Goal: Find specific page/section: Find specific page/section

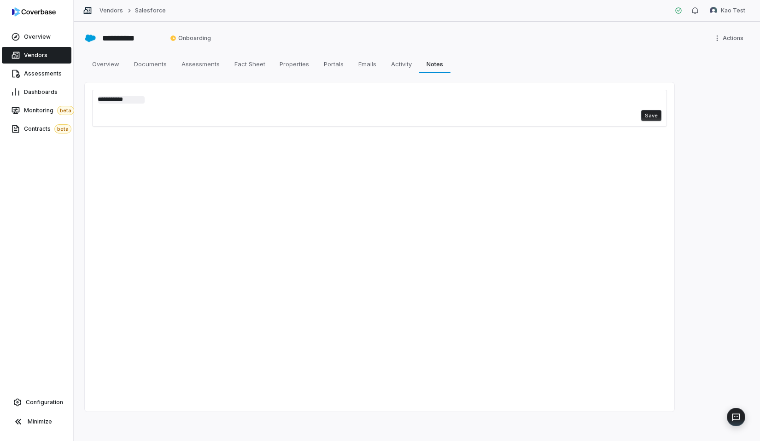
click at [48, 53] on link "Vendors" at bounding box center [37, 55] width 70 height 17
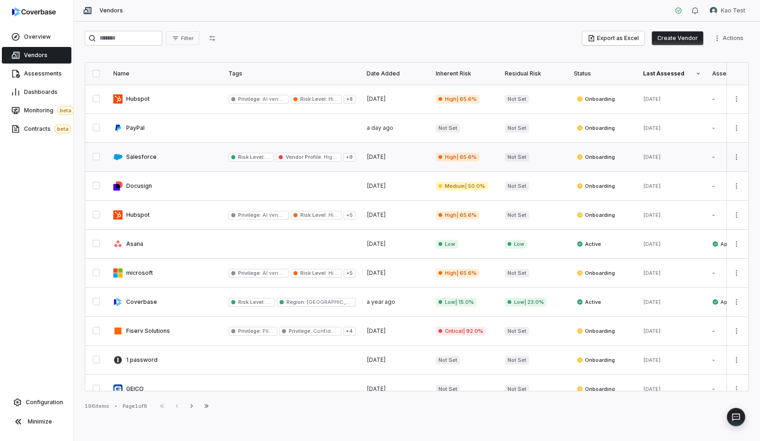
click at [172, 162] on link at bounding box center [165, 157] width 115 height 29
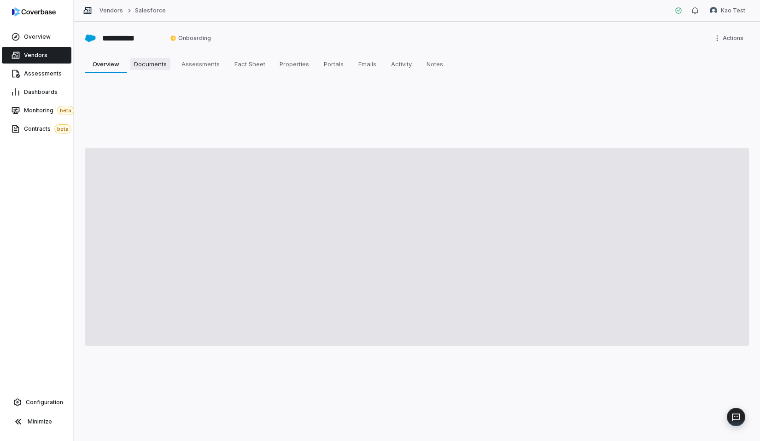
click at [169, 64] on span "Documents" at bounding box center [150, 64] width 40 height 12
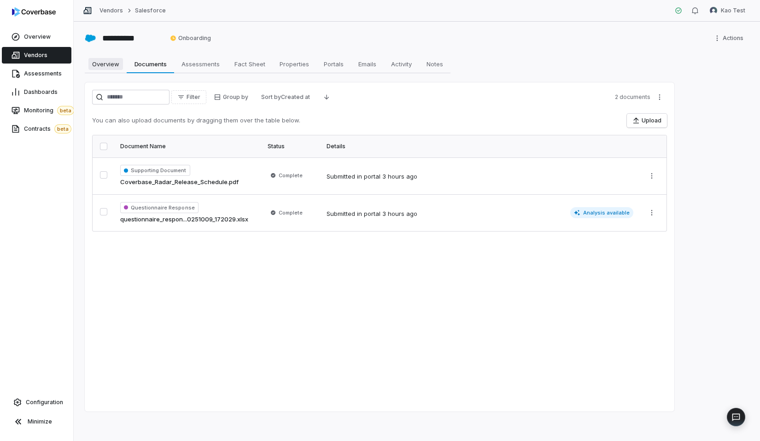
click at [118, 56] on link "Overview Overview" at bounding box center [106, 64] width 42 height 18
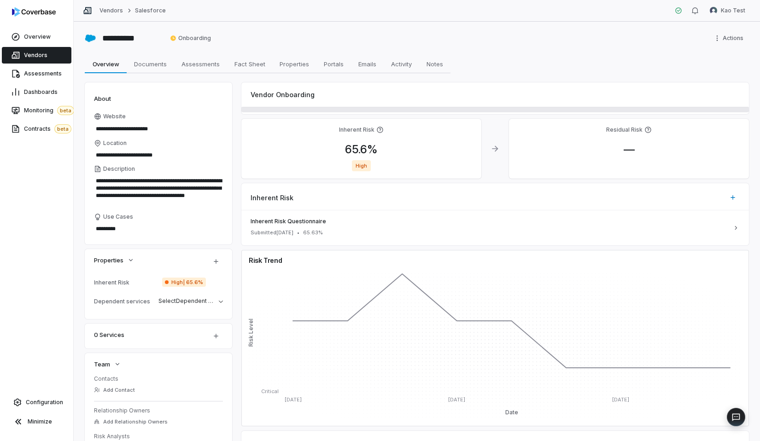
click at [64, 55] on link "Vendors" at bounding box center [37, 55] width 70 height 17
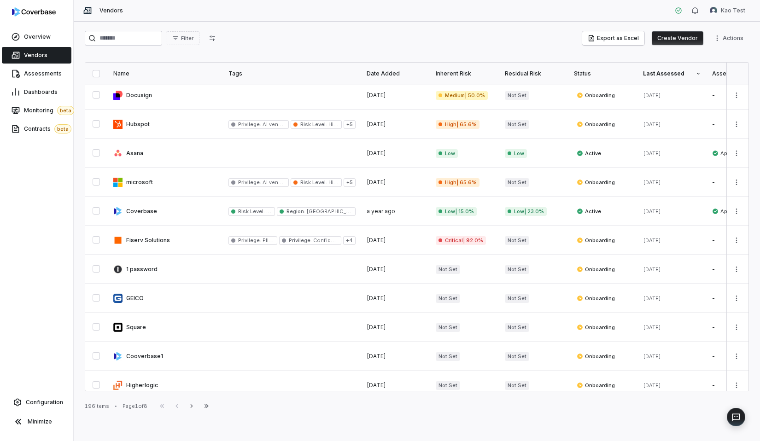
scroll to position [107, 0]
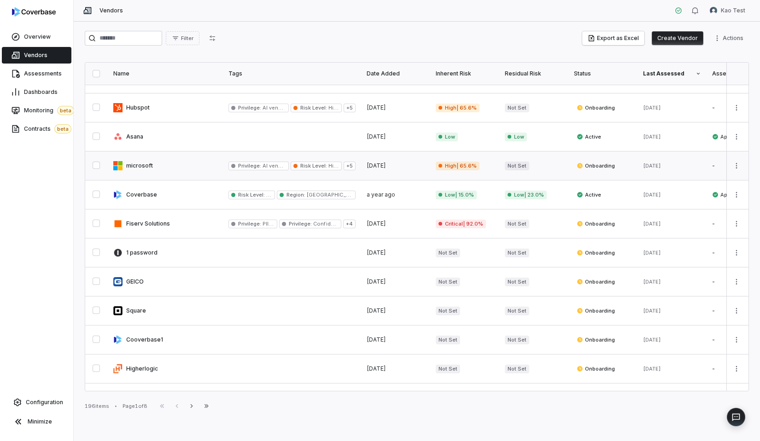
click at [189, 161] on link at bounding box center [165, 166] width 115 height 29
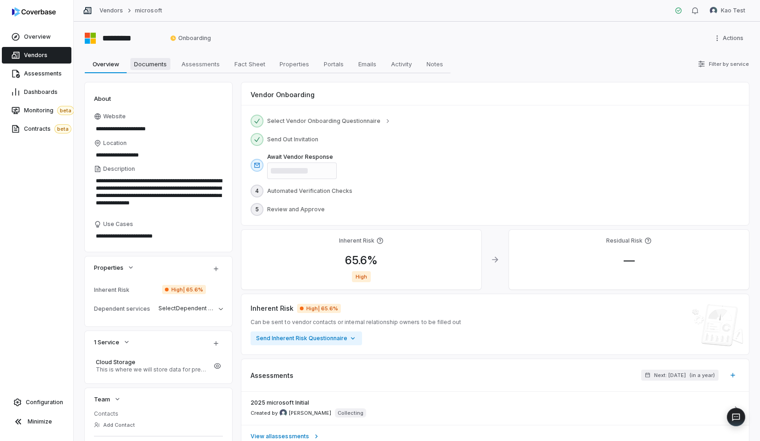
click at [145, 61] on span "Documents" at bounding box center [150, 64] width 40 height 12
type textarea "*"
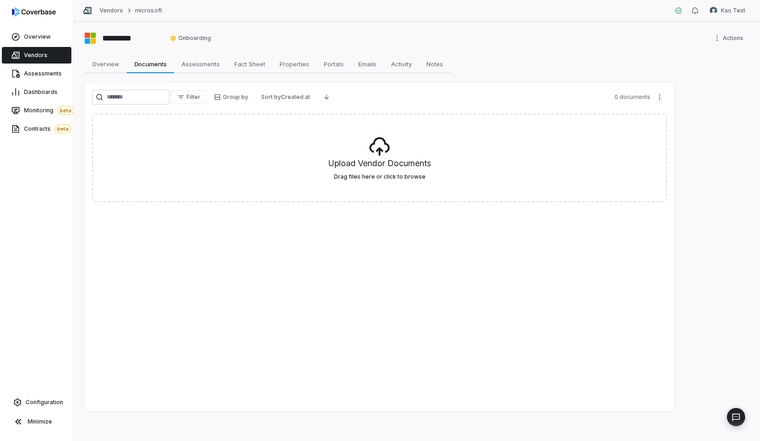
click at [50, 61] on link "Vendors" at bounding box center [37, 55] width 70 height 17
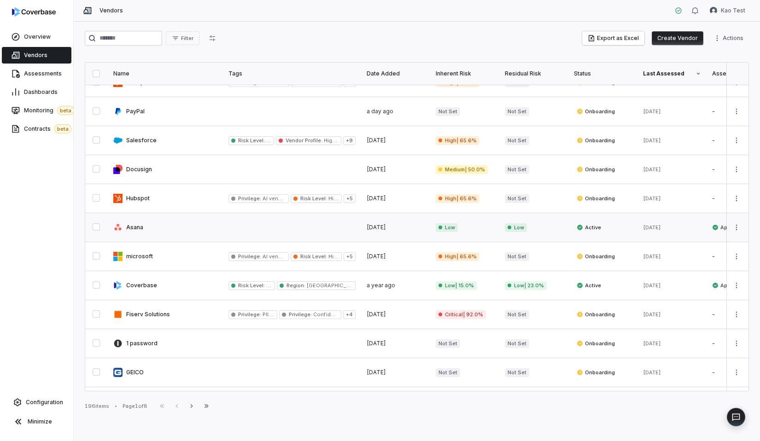
scroll to position [47, 0]
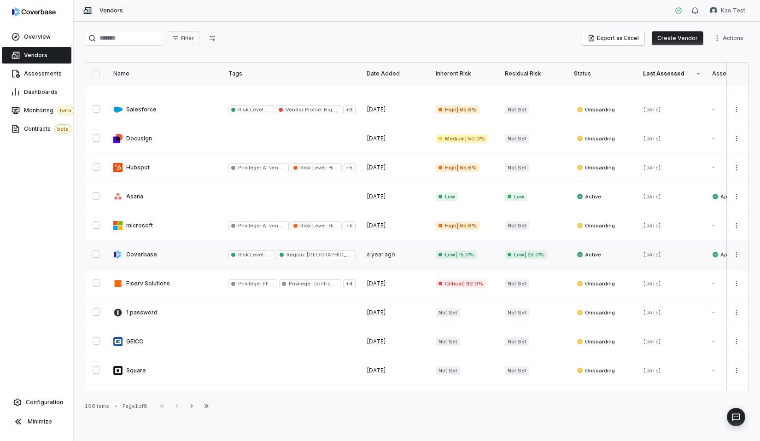
click at [214, 253] on link at bounding box center [165, 254] width 115 height 29
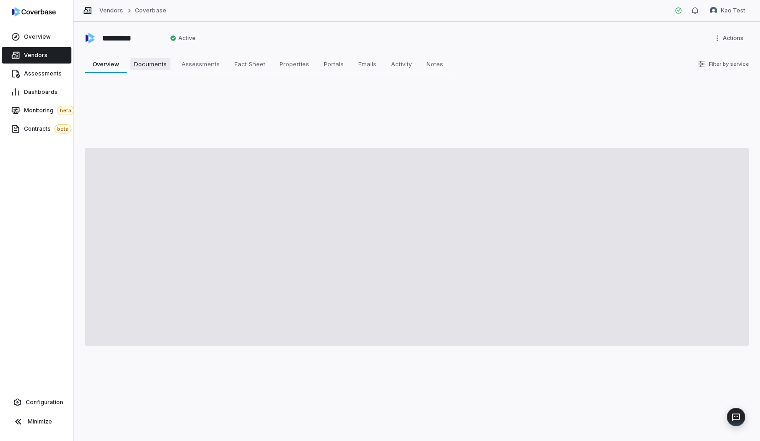
click at [164, 65] on span "Documents" at bounding box center [150, 64] width 40 height 12
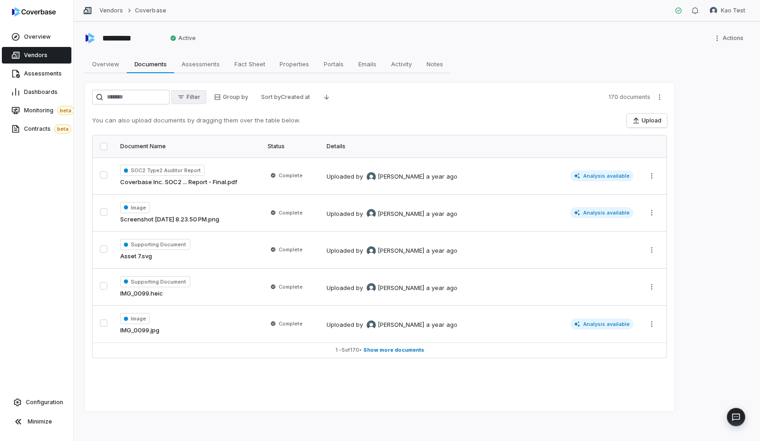
click at [200, 97] on span "Filter" at bounding box center [194, 97] width 14 height 7
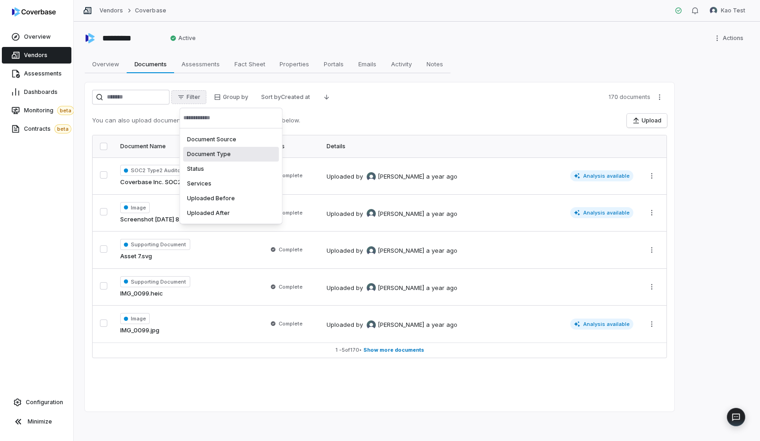
click at [217, 150] on div "Document Type" at bounding box center [231, 154] width 96 height 15
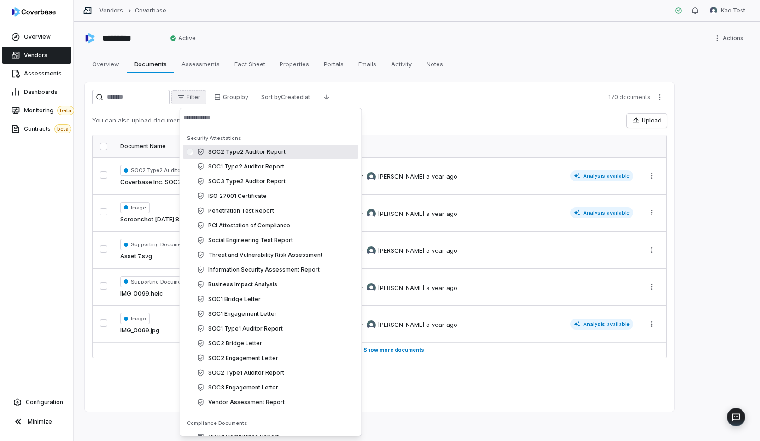
click at [244, 120] on input "text" at bounding box center [270, 118] width 175 height 20
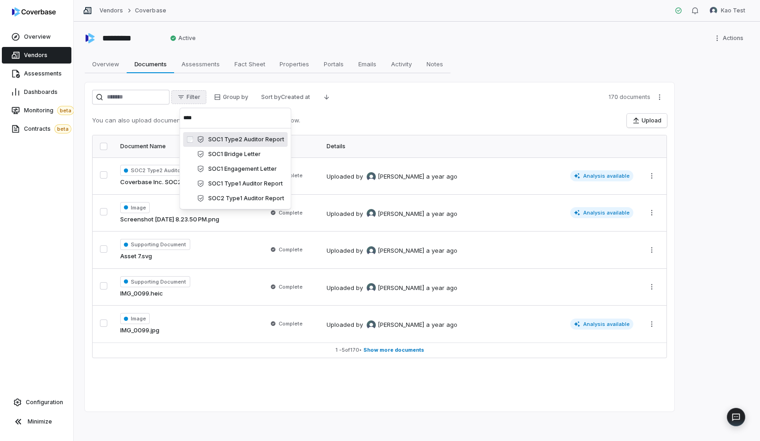
type input "****"
click at [263, 140] on div "SOC1 Type2 Auditor Report" at bounding box center [240, 139] width 87 height 7
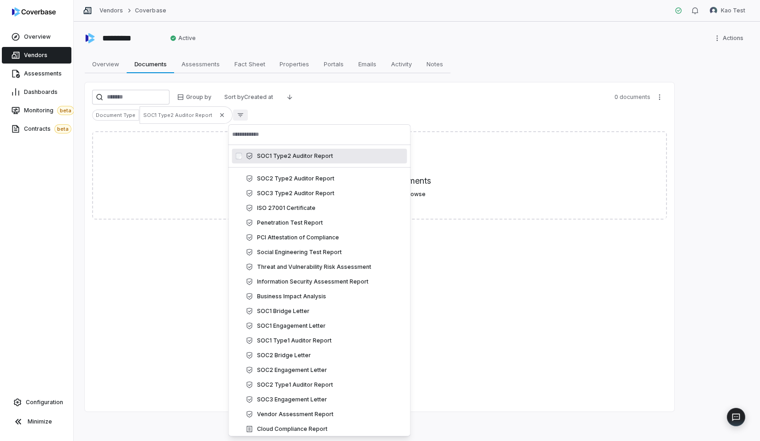
click at [288, 115] on div "Document Type SOC1 Type2 Auditor Report" at bounding box center [379, 115] width 575 height 18
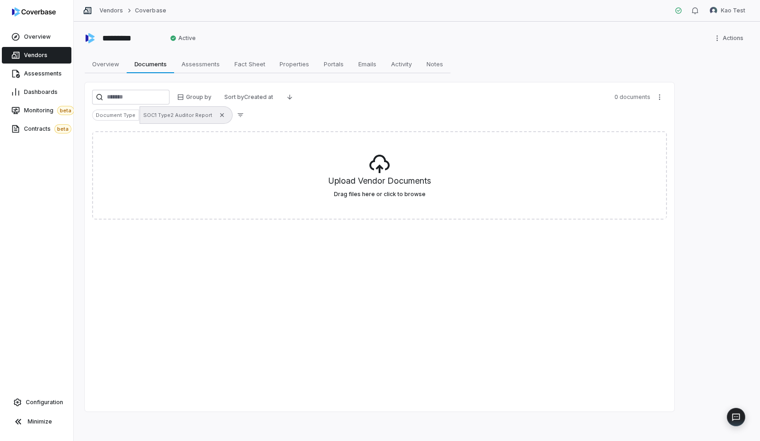
click at [198, 114] on span "SOC1 Type2 Auditor Report" at bounding box center [177, 114] width 69 height 7
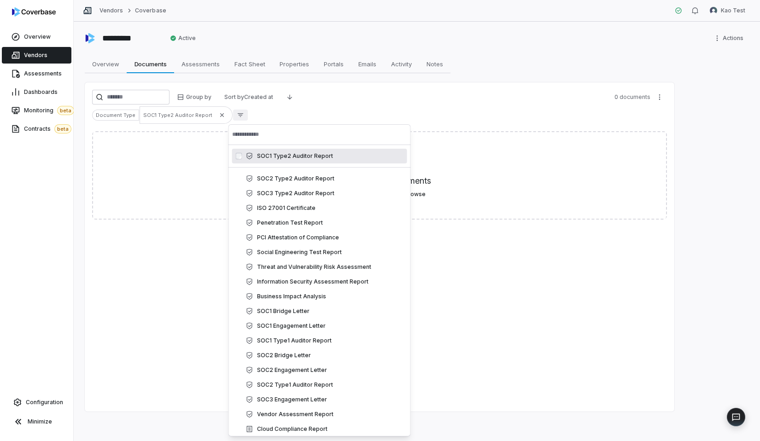
click at [52, 59] on link "Vendors" at bounding box center [37, 55] width 70 height 17
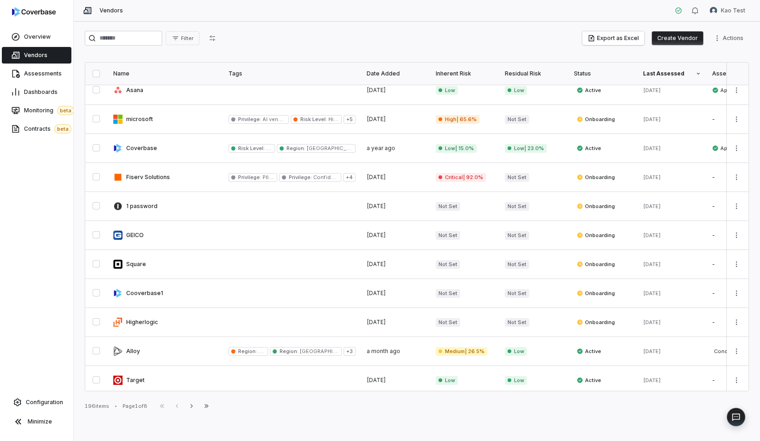
scroll to position [158, 0]
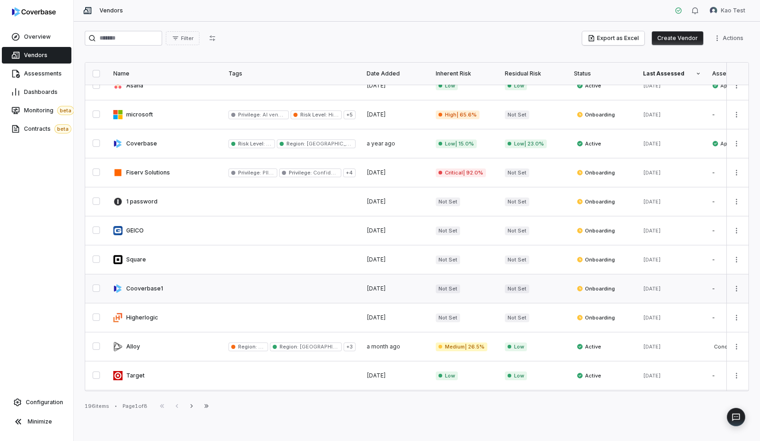
click at [157, 284] on link at bounding box center [165, 289] width 115 height 29
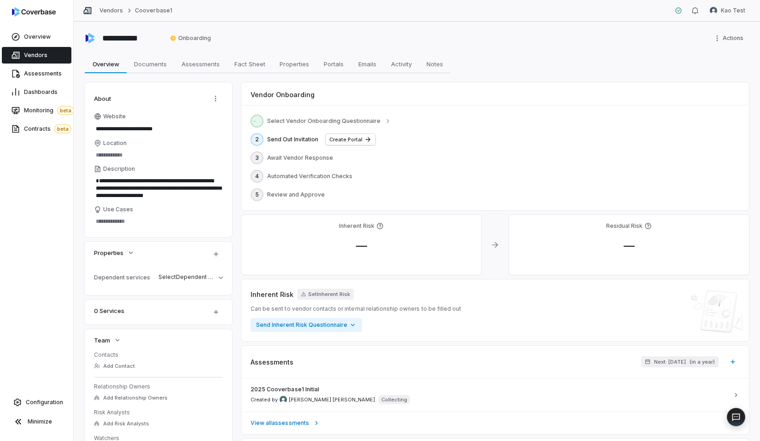
click at [138, 75] on div "**********" at bounding box center [417, 232] width 686 height 420
click at [145, 68] on span "Documents" at bounding box center [150, 64] width 40 height 12
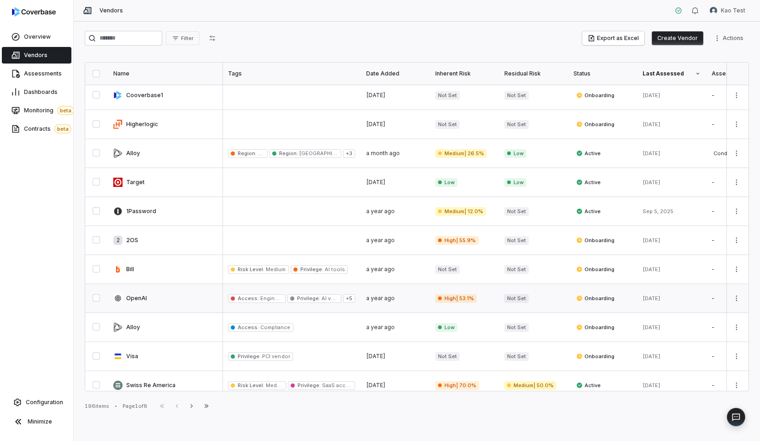
scroll to position [419, 0]
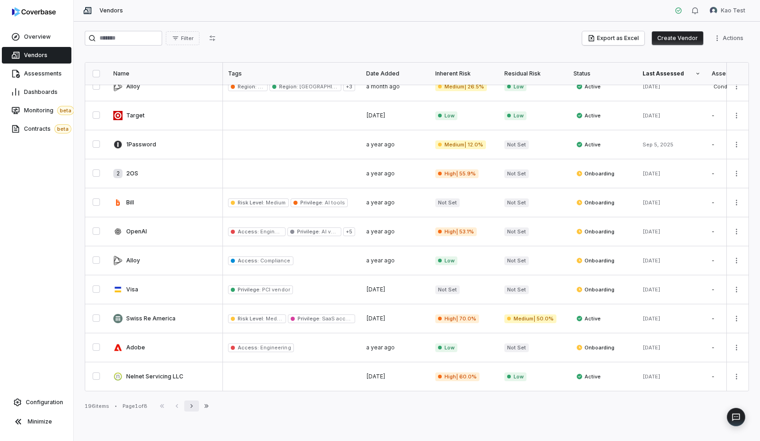
click at [192, 409] on icon "button" at bounding box center [191, 406] width 7 height 7
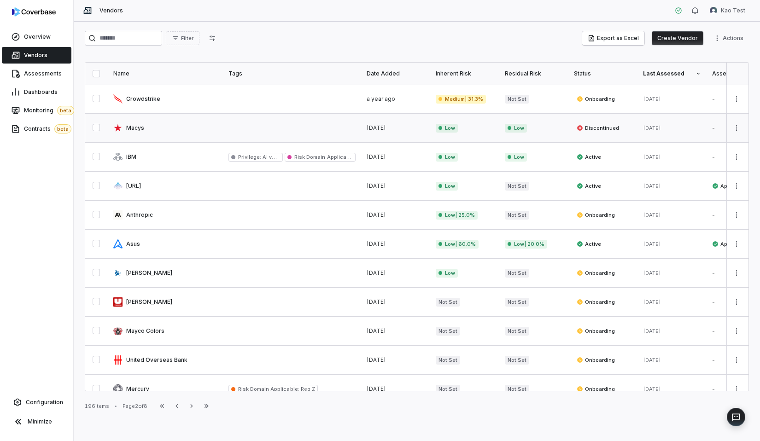
click at [270, 134] on link at bounding box center [292, 128] width 138 height 29
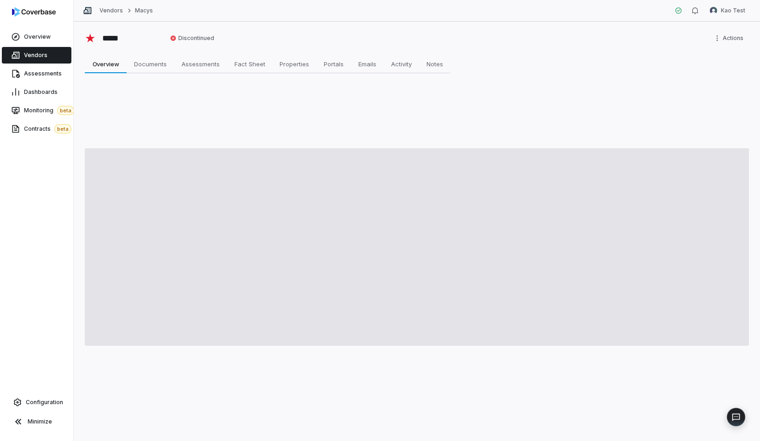
click at [148, 75] on div "***** Discontinued Actions Overview Overview Documents Documents Assessments As…" at bounding box center [417, 232] width 686 height 420
click at [157, 66] on span "Documents" at bounding box center [150, 64] width 40 height 12
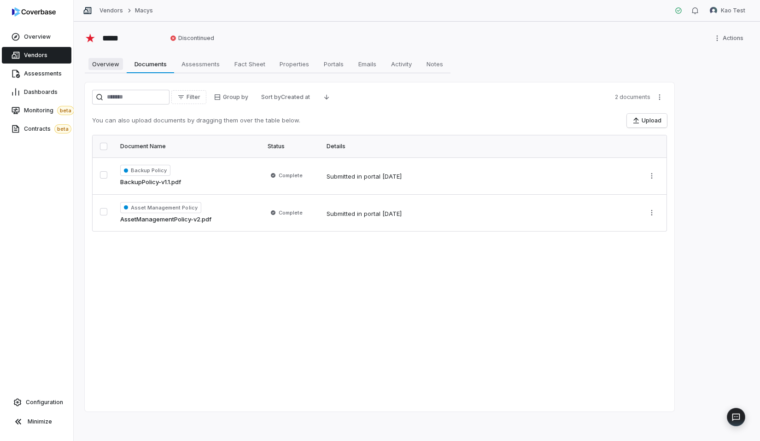
click at [105, 64] on span "Overview" at bounding box center [105, 64] width 35 height 12
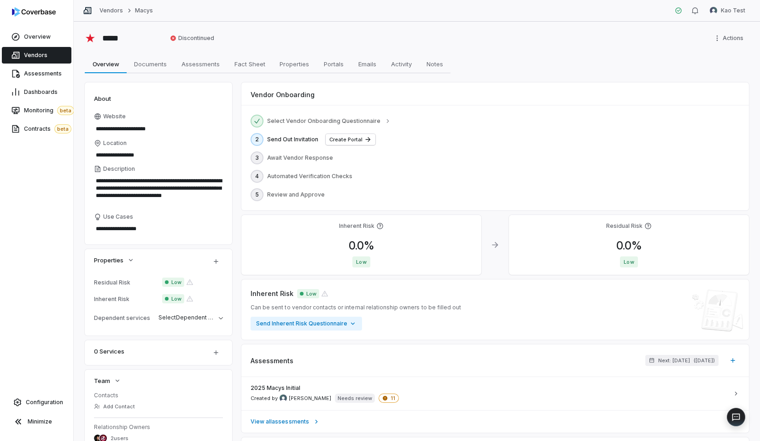
type textarea "*"
